Goal: Task Accomplishment & Management: Manage account settings

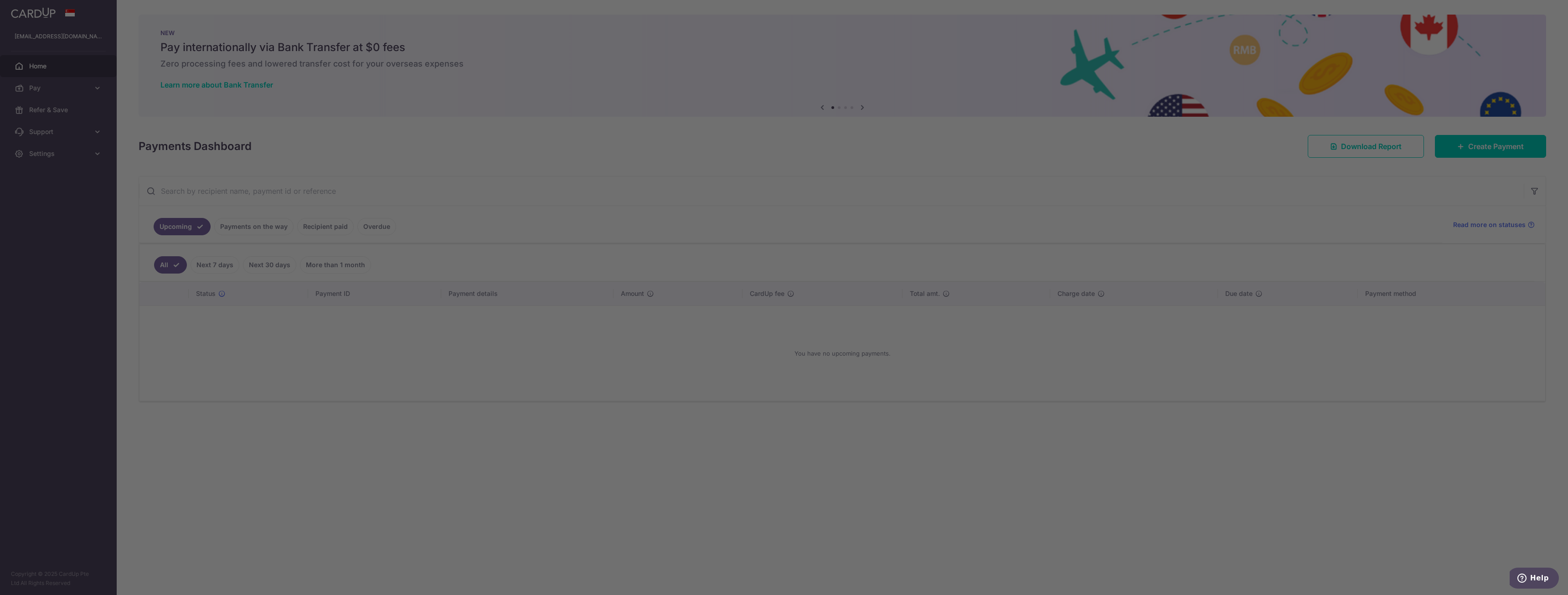
click at [331, 267] on div at bounding box center [791, 300] width 1583 height 600
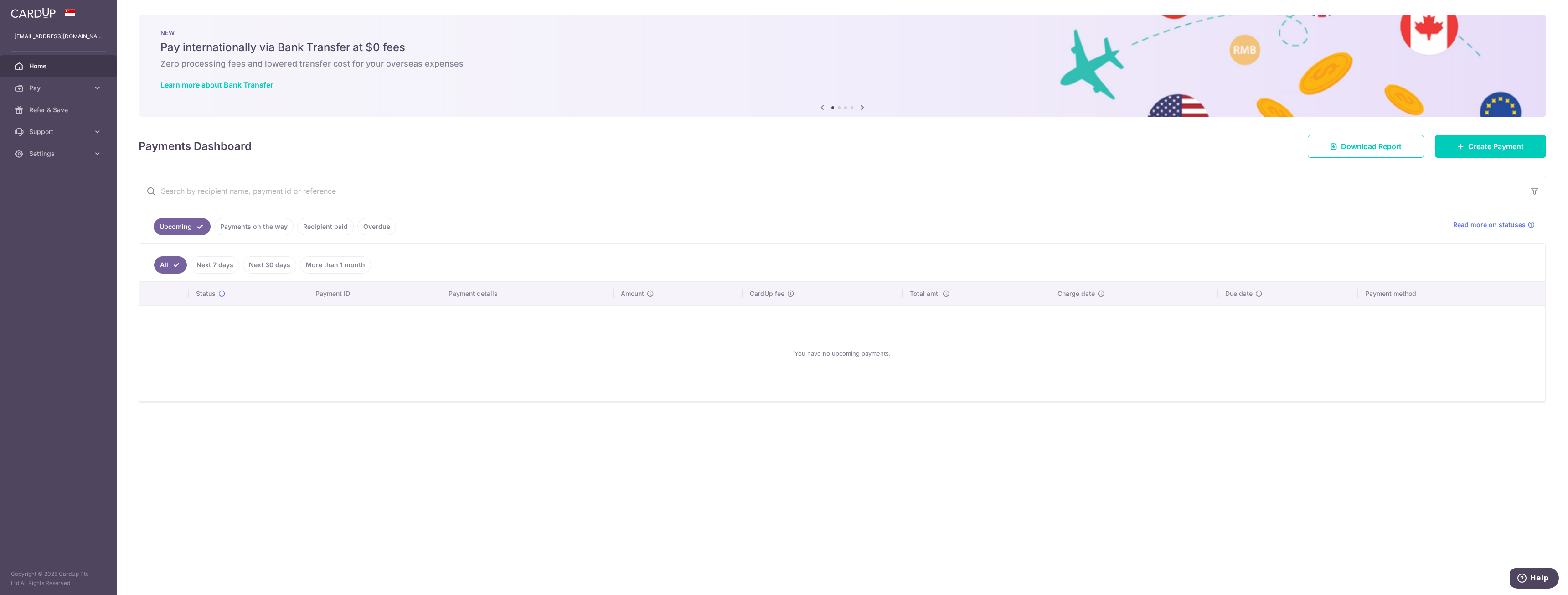
click at [334, 259] on link "More than 1 month" at bounding box center [336, 265] width 71 height 17
click at [86, 84] on span "Pay" at bounding box center [59, 88] width 60 height 9
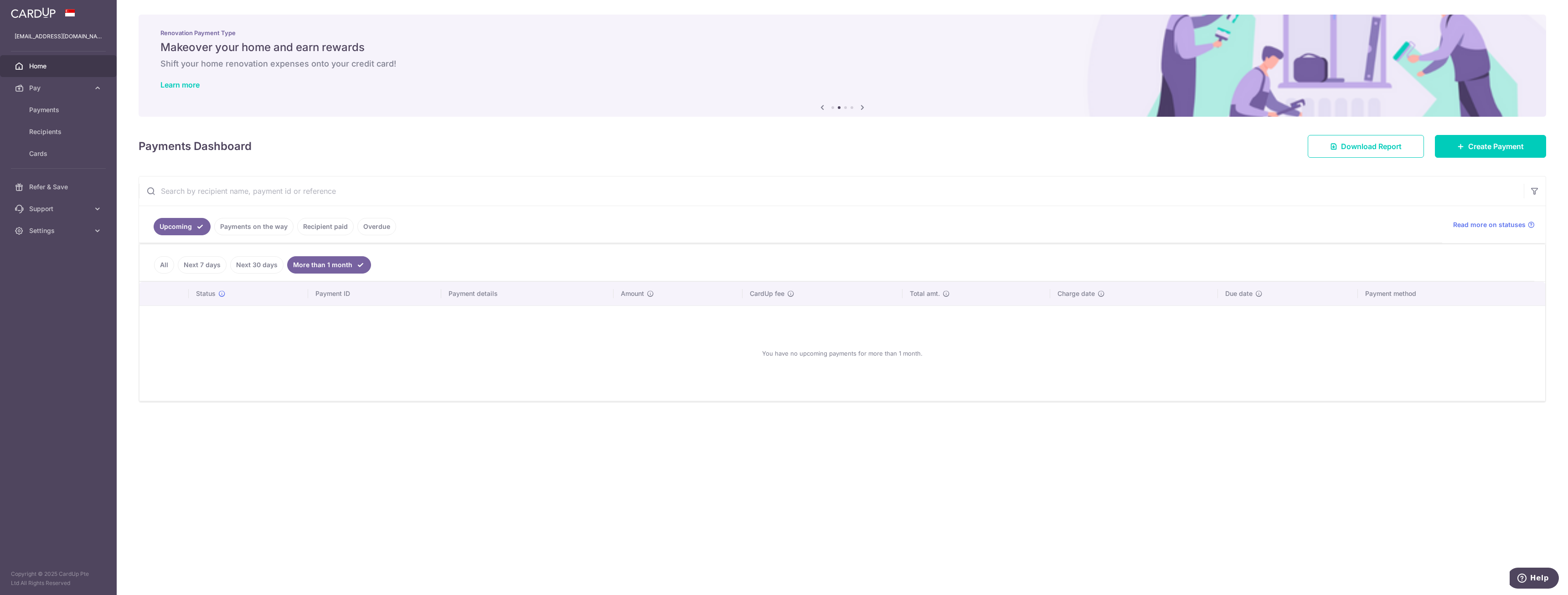
click at [315, 226] on link "Recipient paid" at bounding box center [325, 226] width 57 height 17
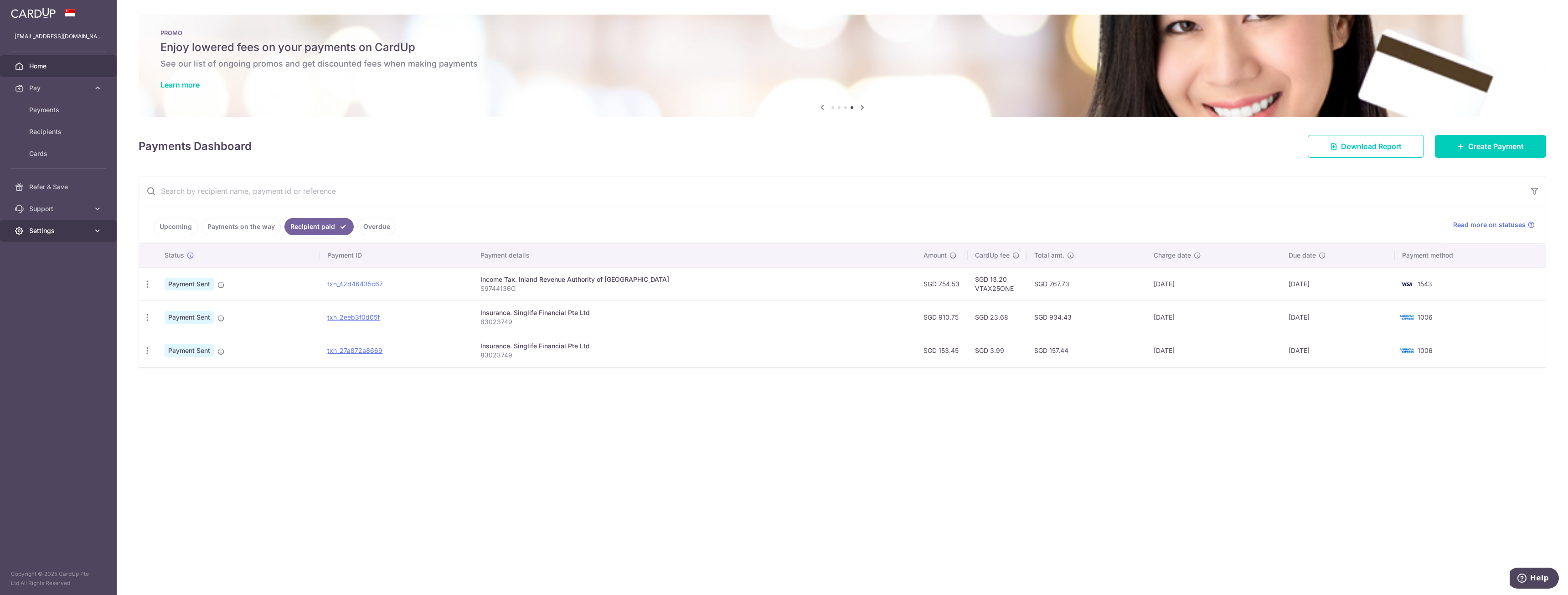
click at [77, 229] on span "Settings" at bounding box center [59, 230] width 60 height 9
click at [61, 280] on link "Logout" at bounding box center [58, 274] width 117 height 22
